Goal: Find specific page/section: Find specific page/section

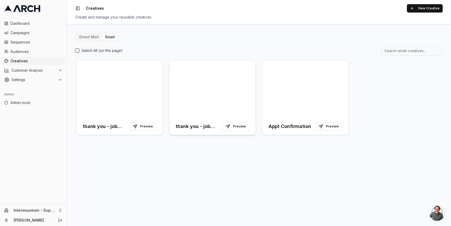
click at [225, 86] on div at bounding box center [212, 89] width 86 height 57
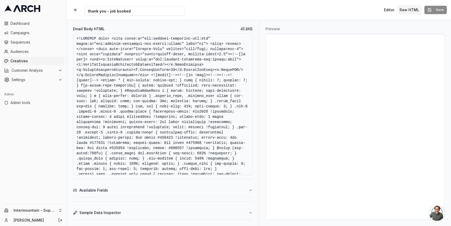
click at [210, 213] on button "Sample Data Inspector" at bounding box center [162, 213] width 179 height 14
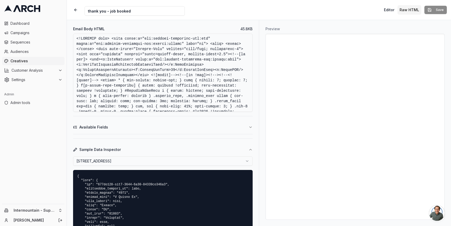
click at [154, 160] on html "Dashboard Campaigns Sequences Audiences Creatives Customer Analysis Settings Ad…" at bounding box center [225, 113] width 451 height 226
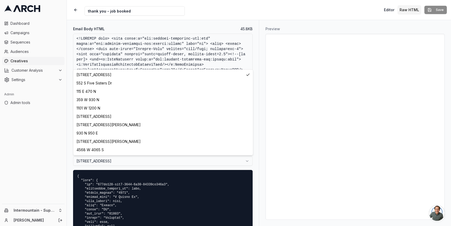
select select "9b2dce4b-6f8f-48fa-8a82-3a8241171f96"
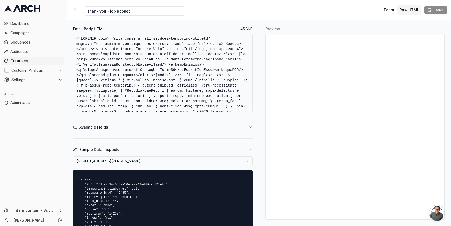
click at [260, 160] on div "Preview" at bounding box center [355, 123] width 192 height 206
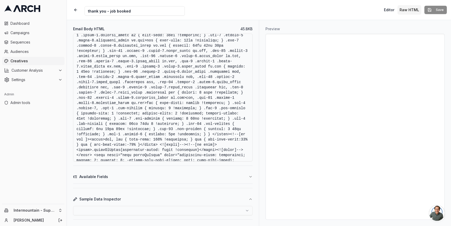
scroll to position [170, 0]
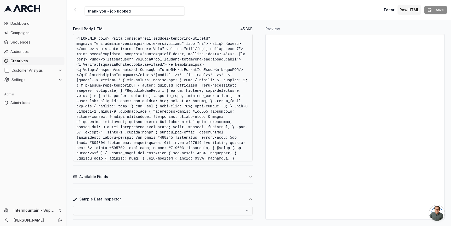
click at [27, 62] on span "Creatives" at bounding box center [36, 60] width 52 height 5
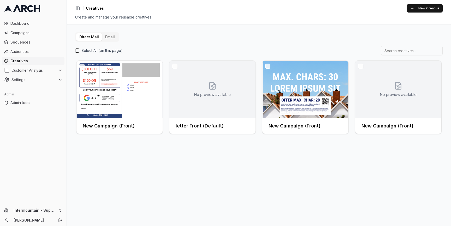
click at [100, 36] on button "Direct Mail" at bounding box center [89, 36] width 26 height 7
click at [105, 36] on button "Email" at bounding box center [110, 36] width 16 height 7
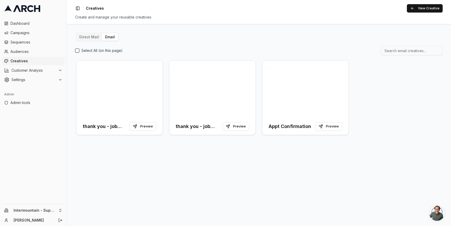
click at [164, 132] on div "thank you - job completed Preview thank you - job booked Preview Appt Confirmat…" at bounding box center [258, 97] width 367 height 77
